Goal: Check status: Check status

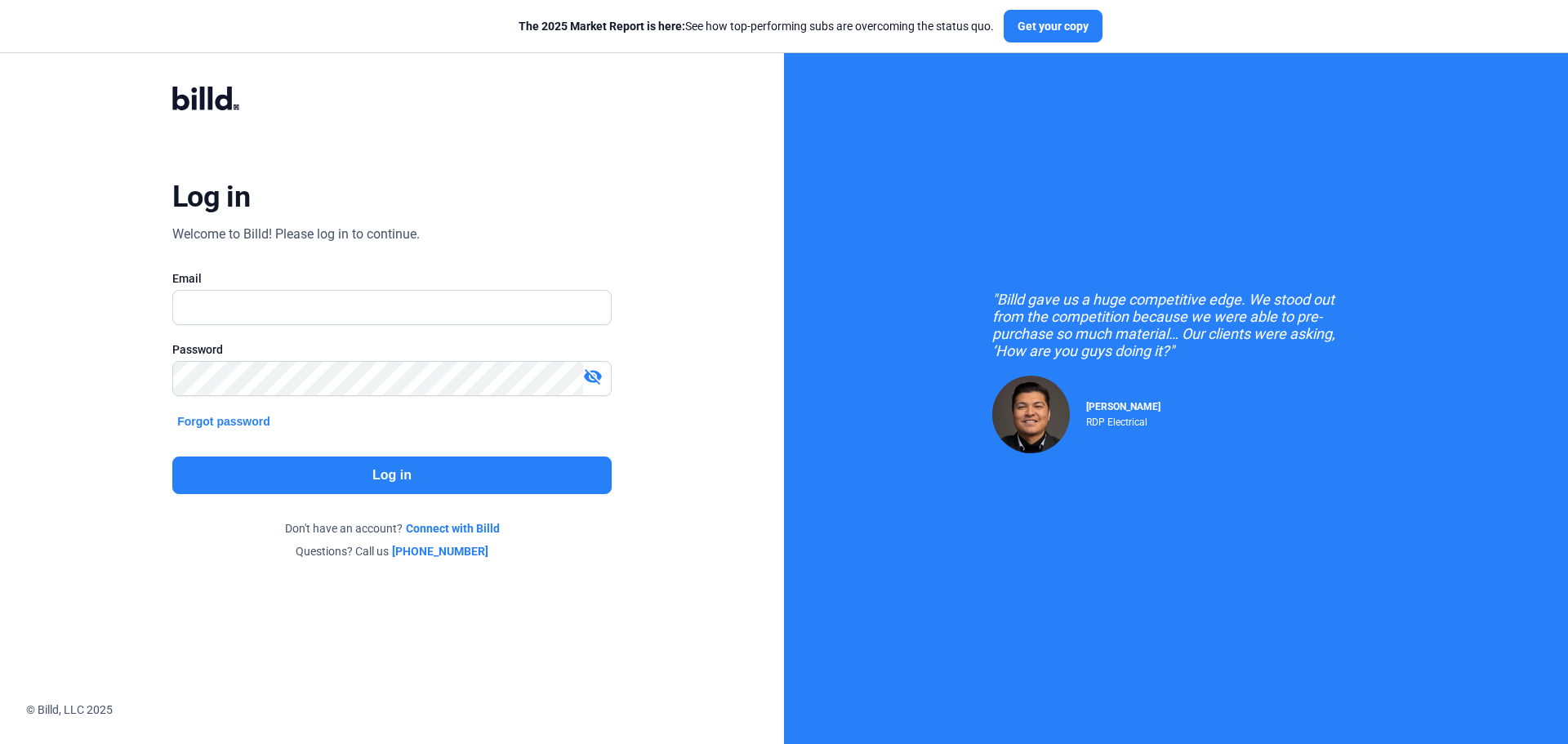
click at [583, 302] on span at bounding box center [583, 306] width 13 height 13
type input "[EMAIL_ADDRESS][DOMAIN_NAME]"
click at [340, 477] on button "Log in" at bounding box center [392, 475] width 440 height 38
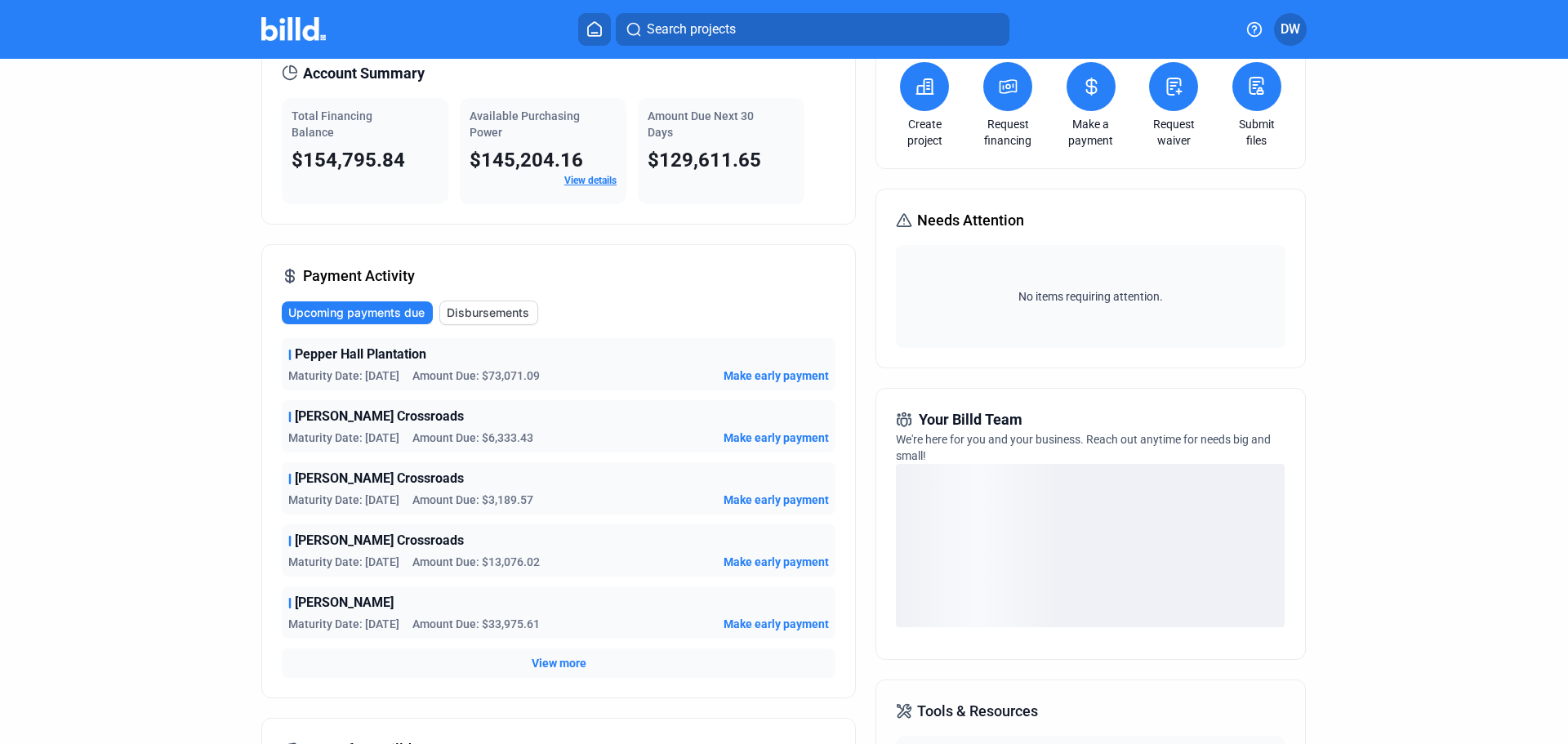
scroll to position [163, 0]
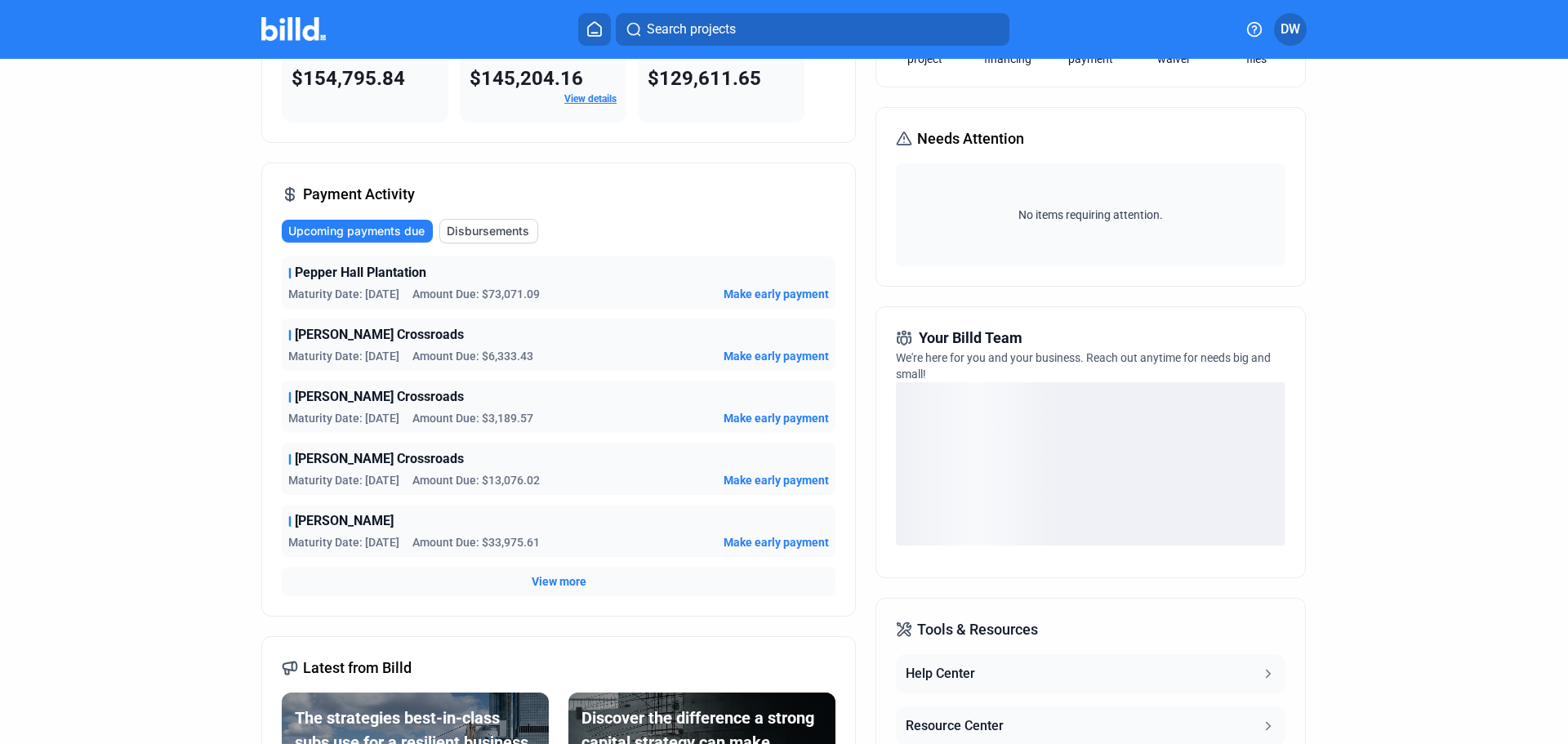
click at [548, 582] on span "View more" at bounding box center [558, 581] width 55 height 16
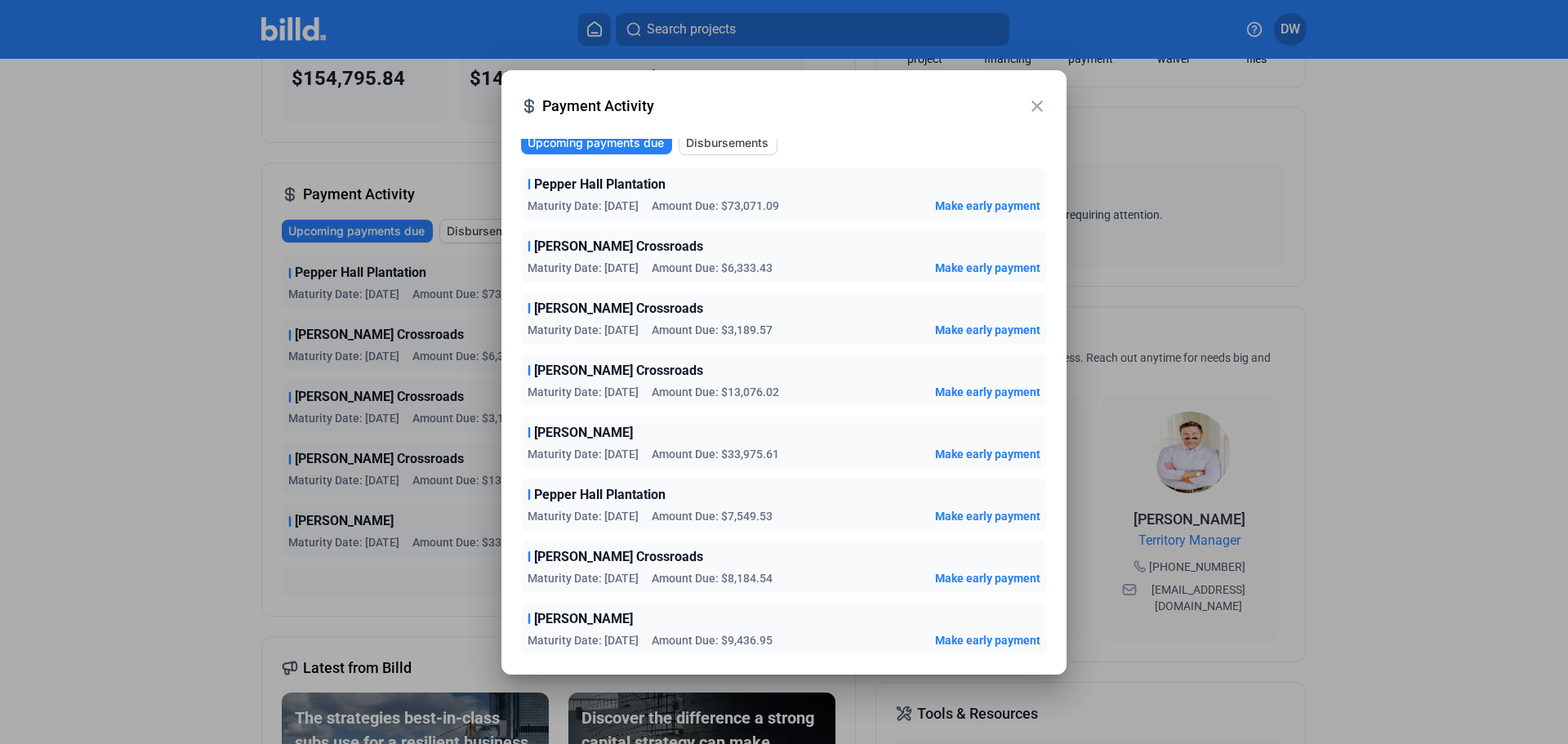
scroll to position [0, 0]
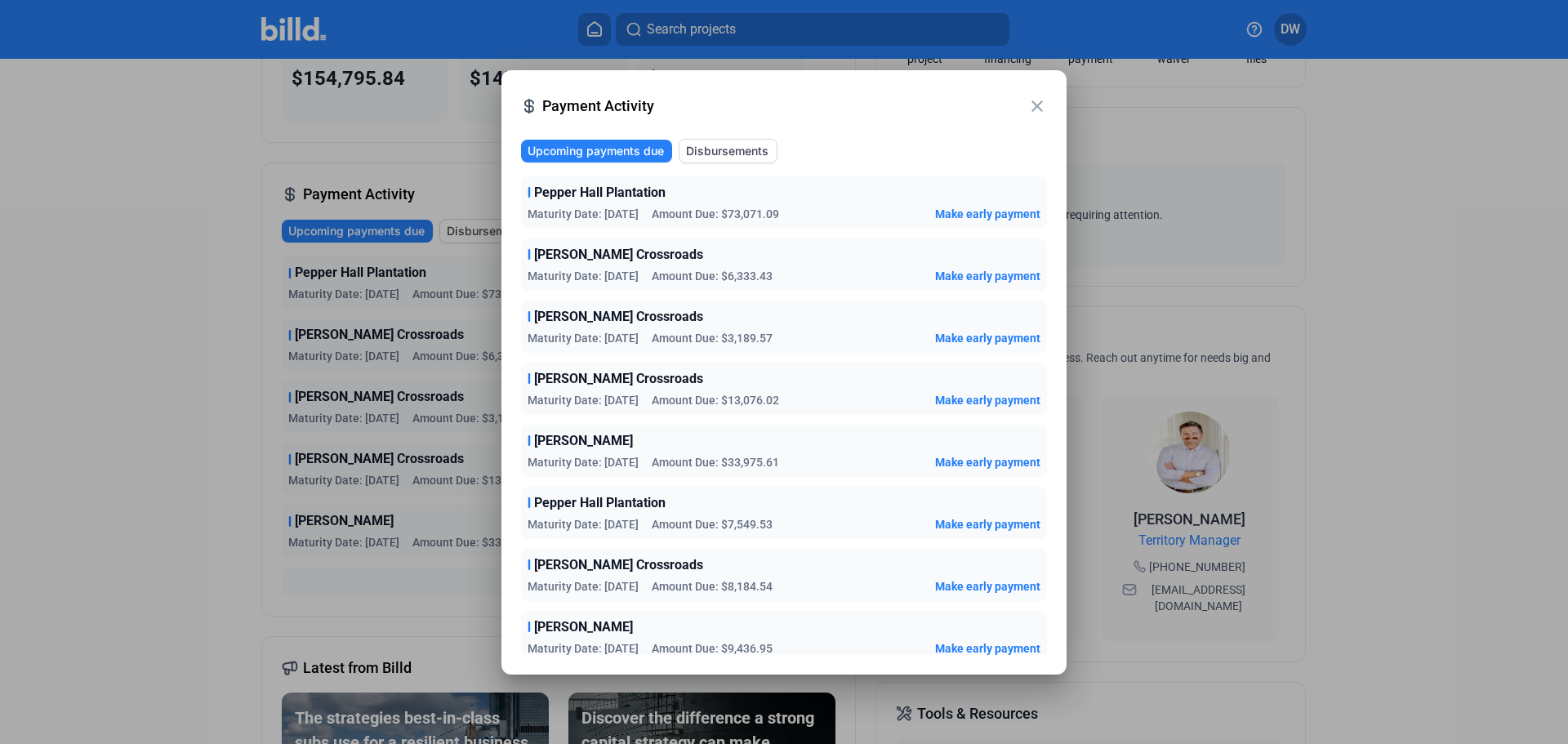
click at [1034, 104] on mat-icon "close" at bounding box center [1037, 106] width 20 height 20
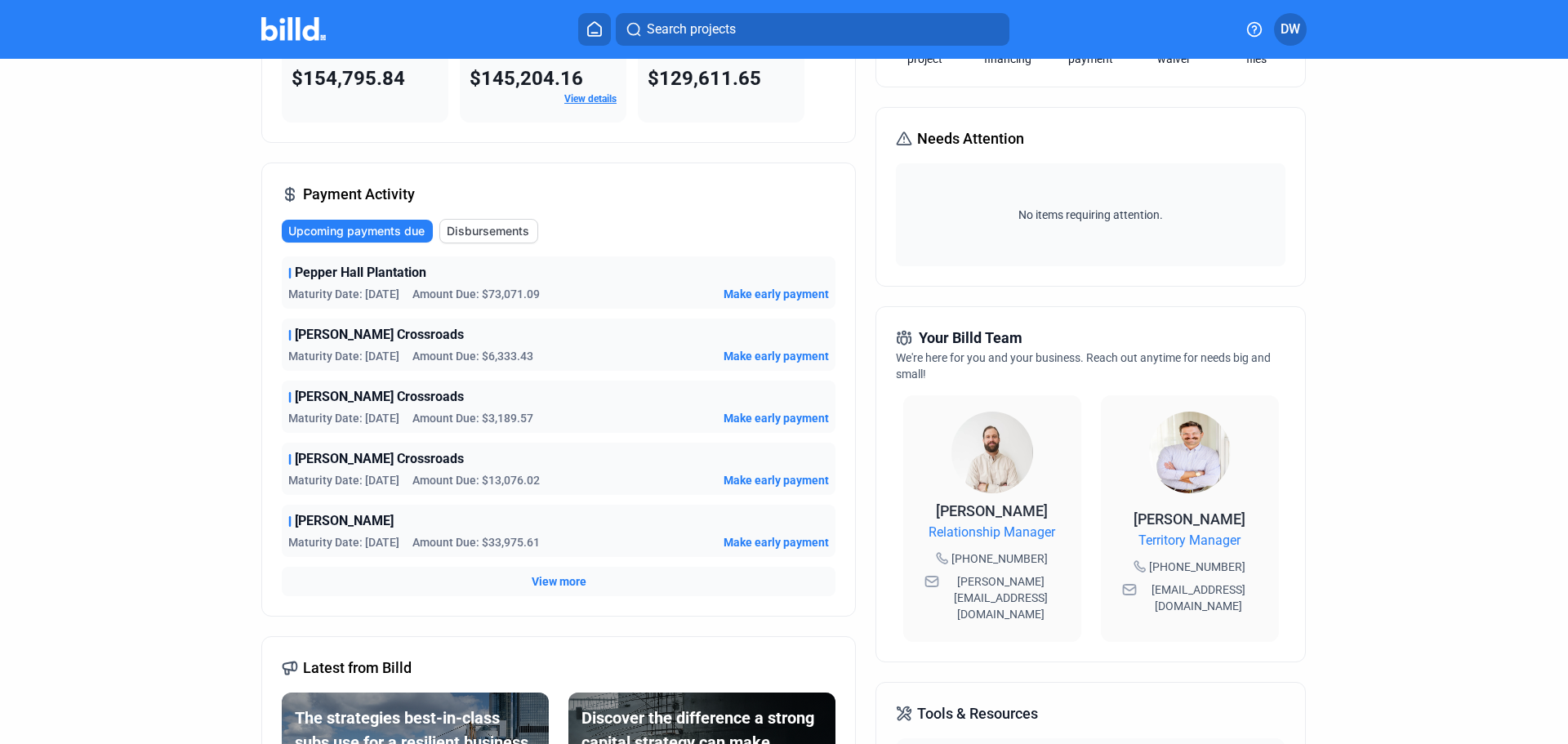
click at [561, 577] on span "View more" at bounding box center [558, 581] width 55 height 16
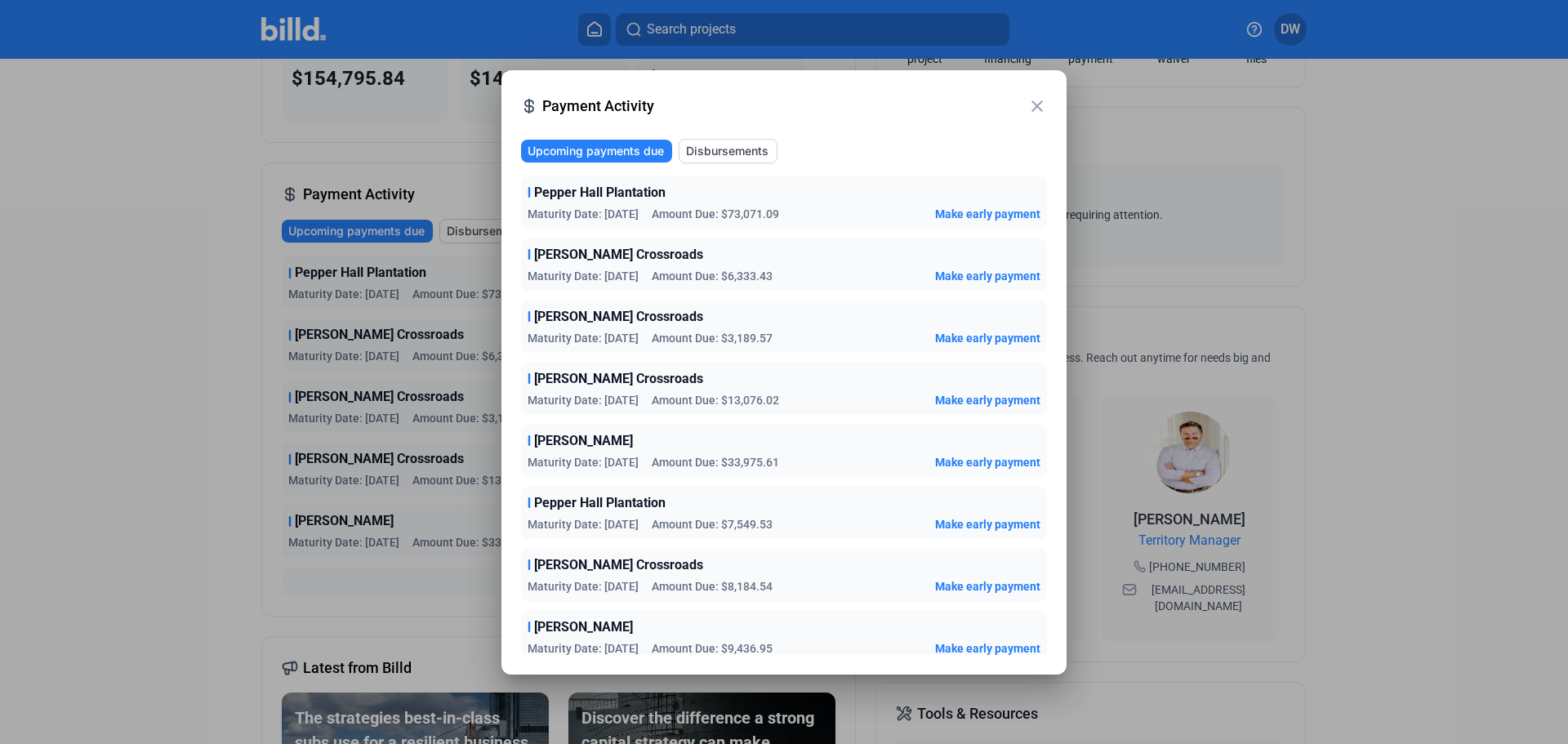
click at [710, 152] on span "Disbursements" at bounding box center [726, 151] width 83 height 16
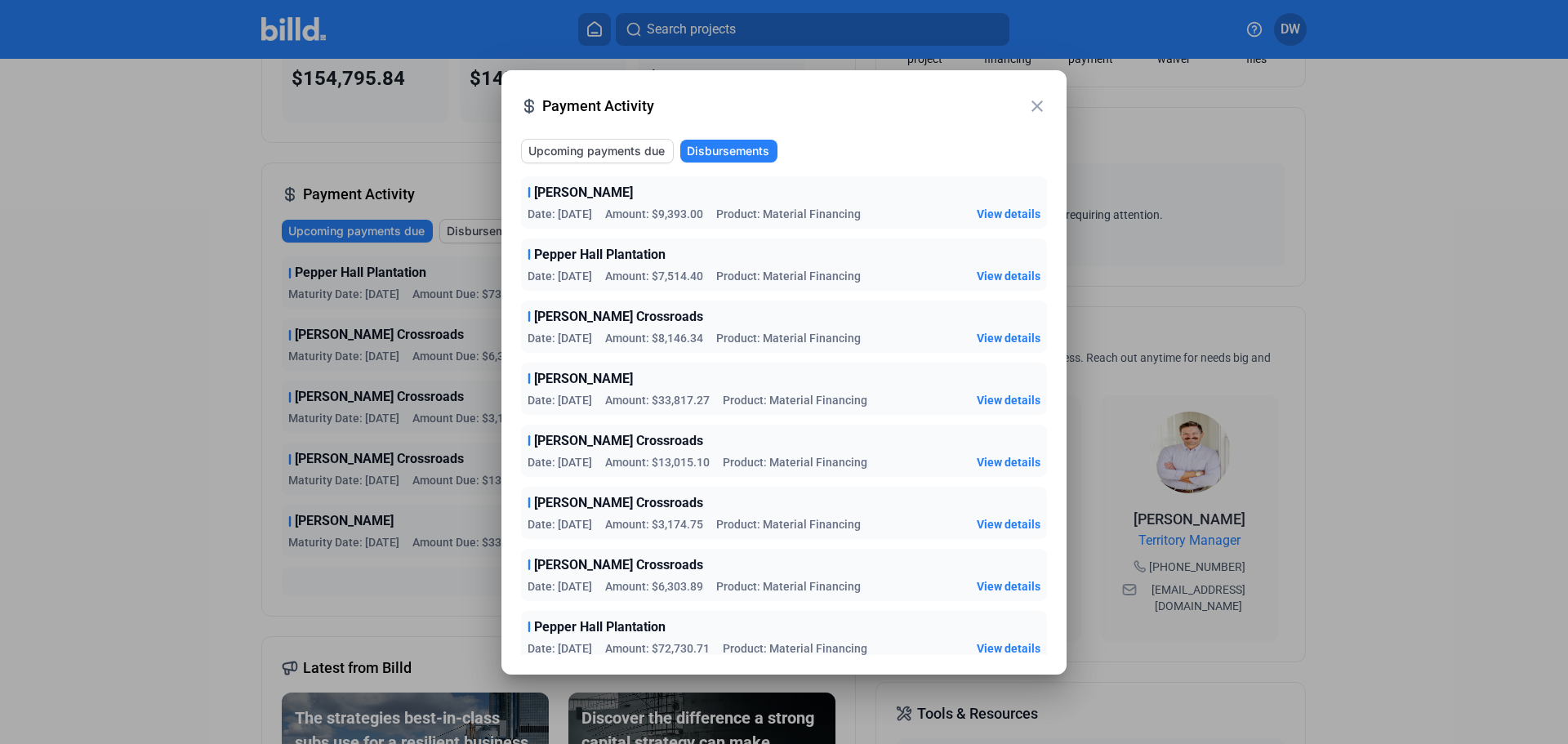
click at [605, 153] on span "Upcoming payments due" at bounding box center [596, 151] width 136 height 16
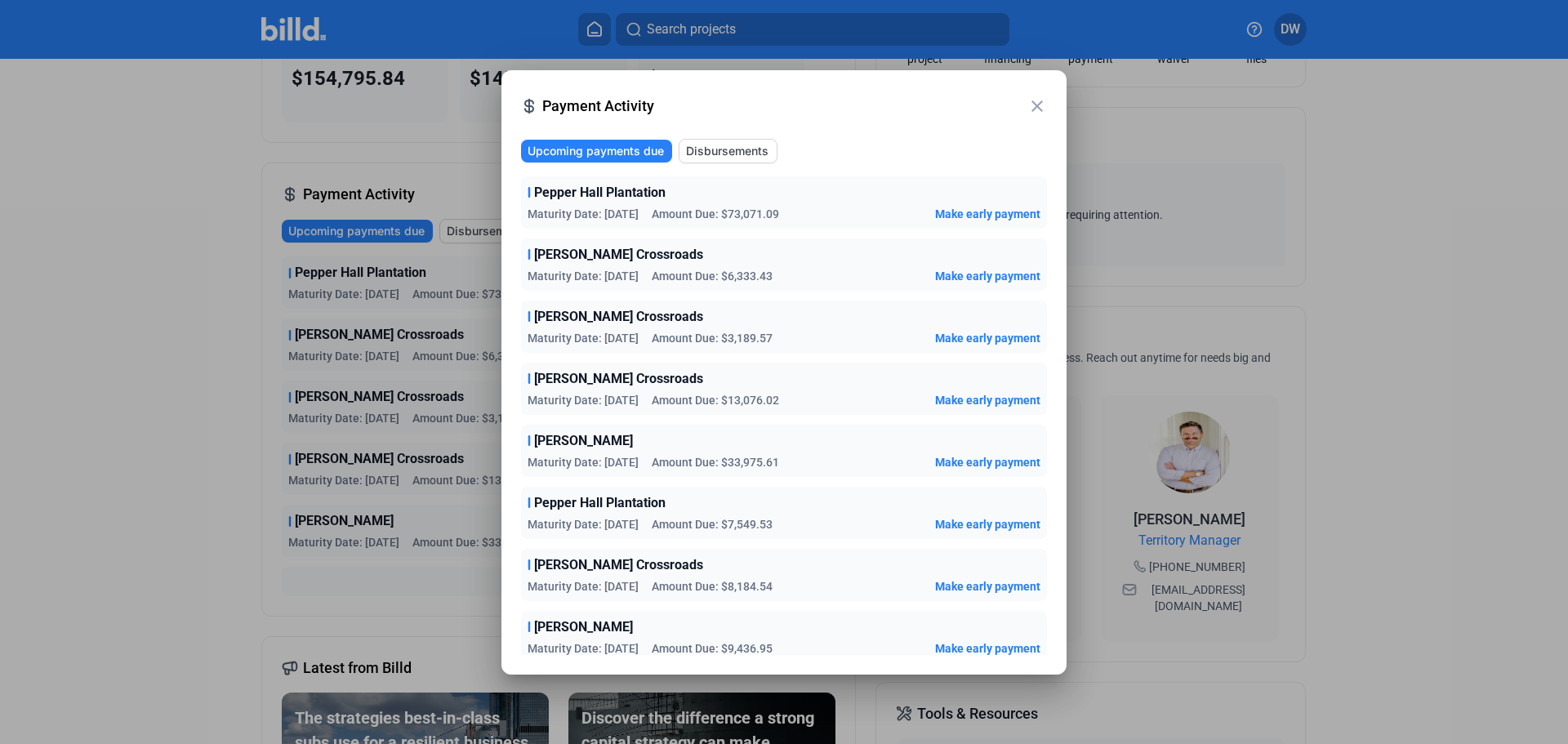
click at [1036, 104] on mat-icon "close" at bounding box center [1037, 106] width 20 height 20
